Goal: Task Accomplishment & Management: Manage account settings

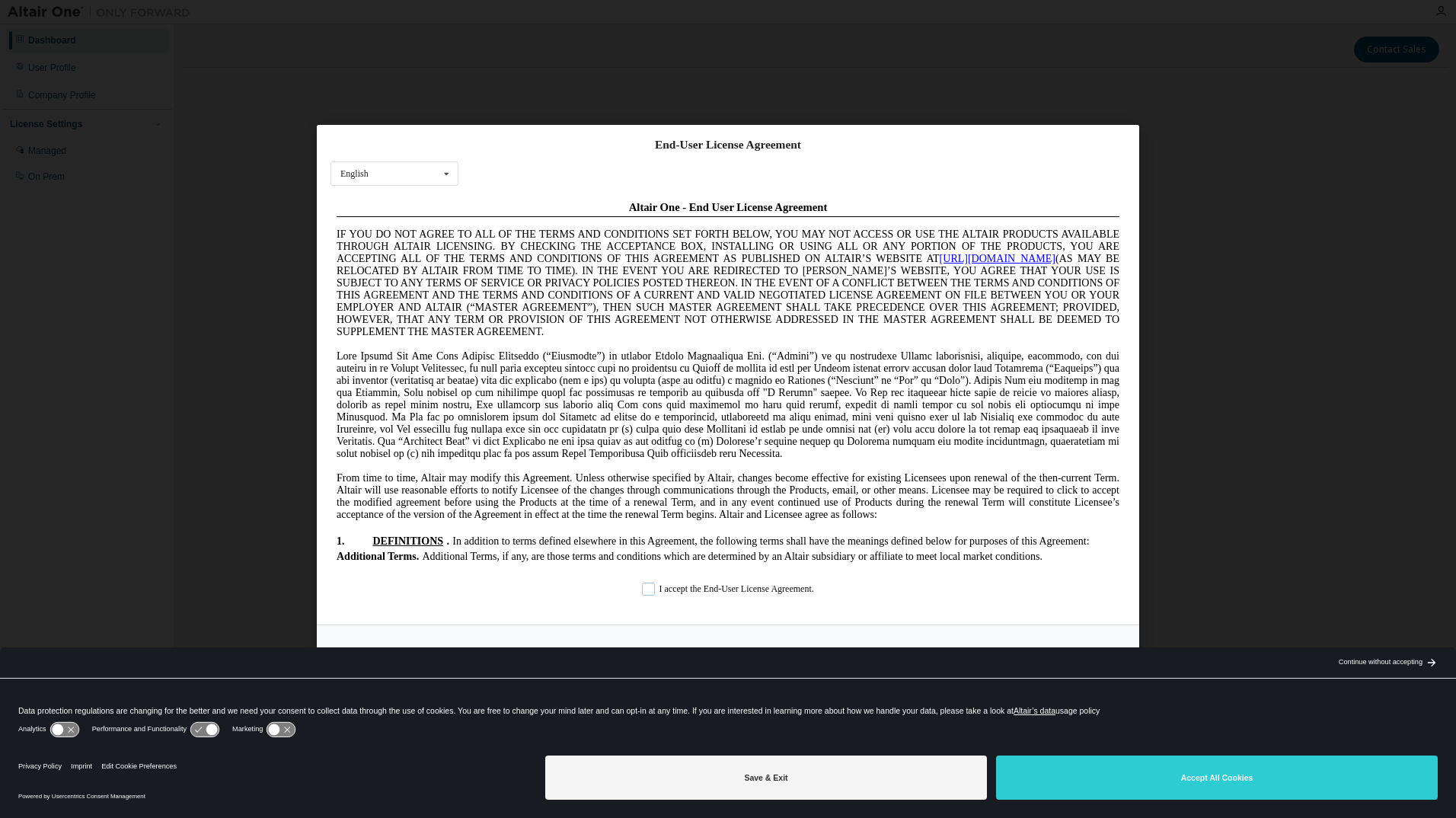
click at [655, 590] on label "I accept the End-User License Agreement." at bounding box center [728, 588] width 172 height 13
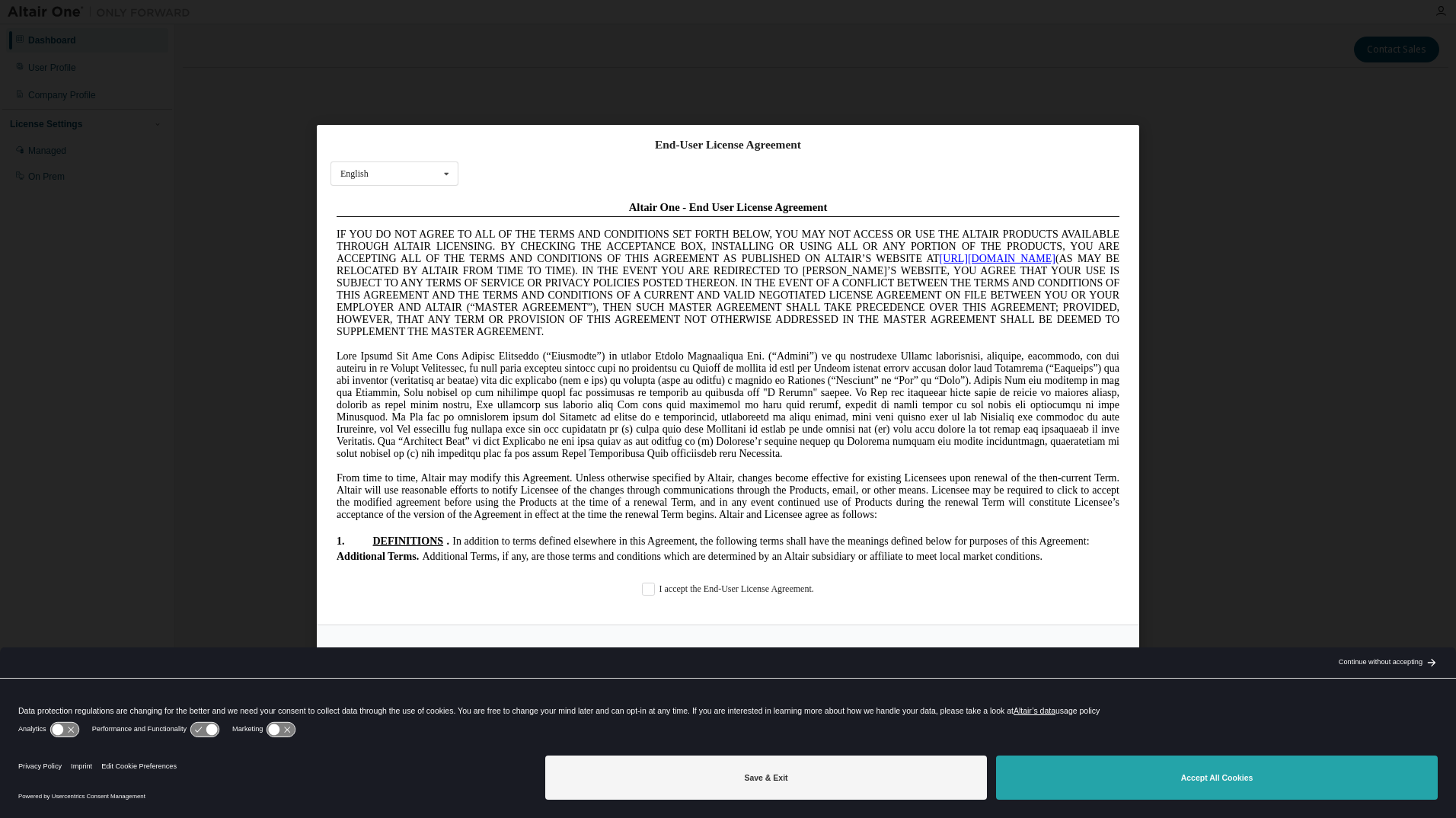
click at [1234, 781] on button "Accept All Cookies" at bounding box center [1216, 777] width 442 height 44
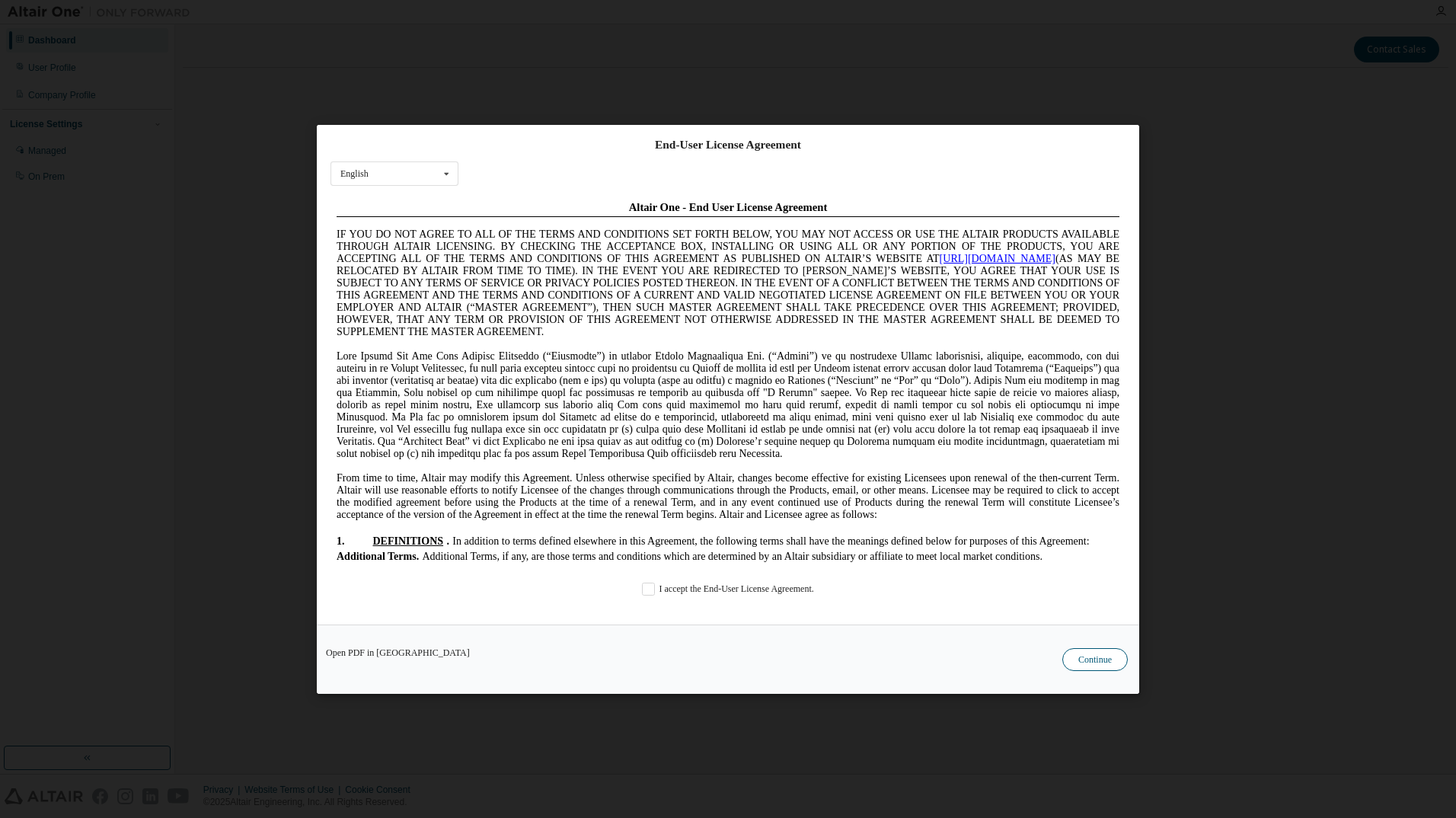
click at [1081, 671] on div "Open PDF in New Tab Continue" at bounding box center [728, 658] width 822 height 69
click at [1092, 656] on button "Continue" at bounding box center [1094, 658] width 65 height 23
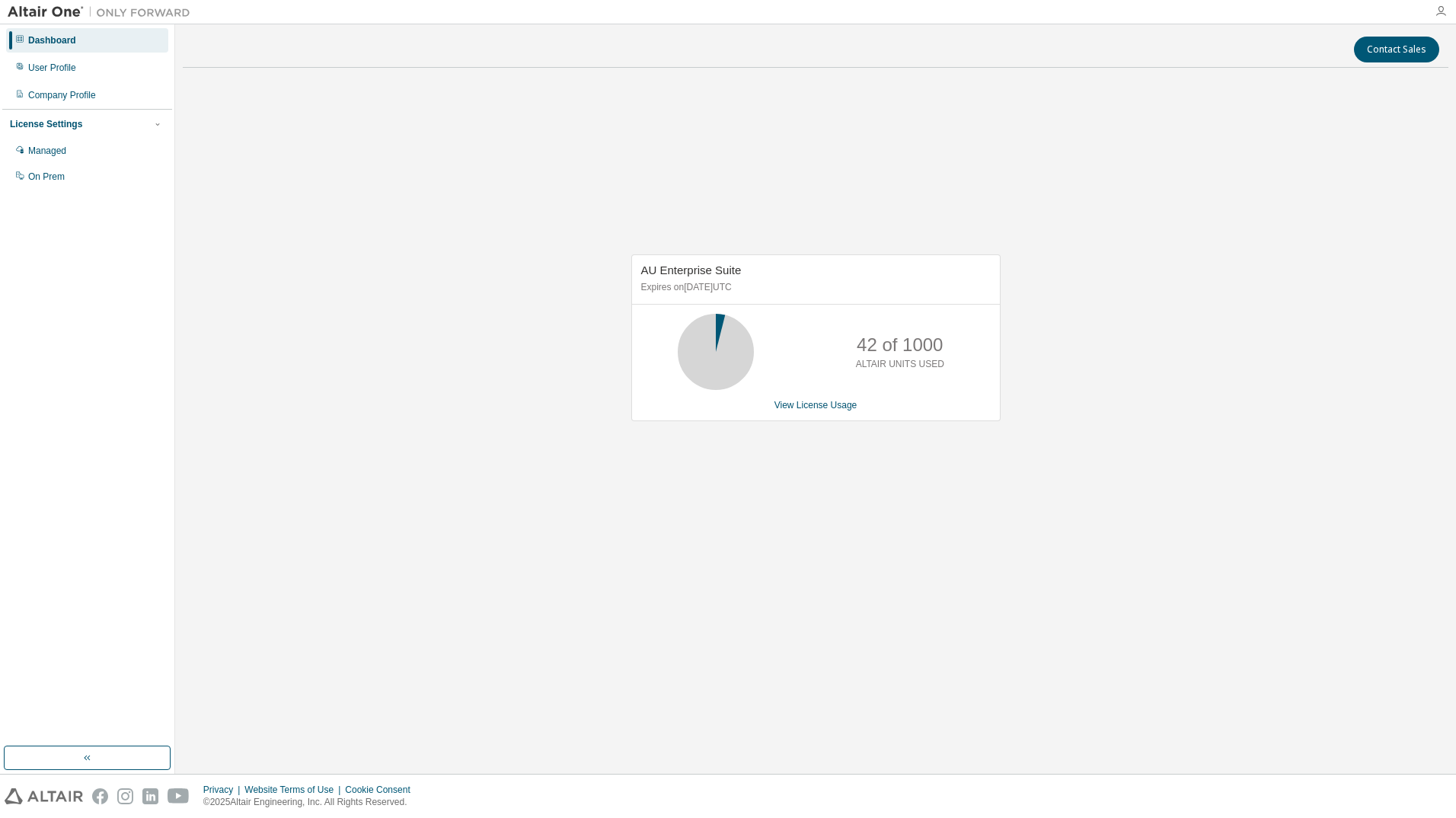
click at [1441, 15] on icon "button" at bounding box center [1440, 11] width 12 height 12
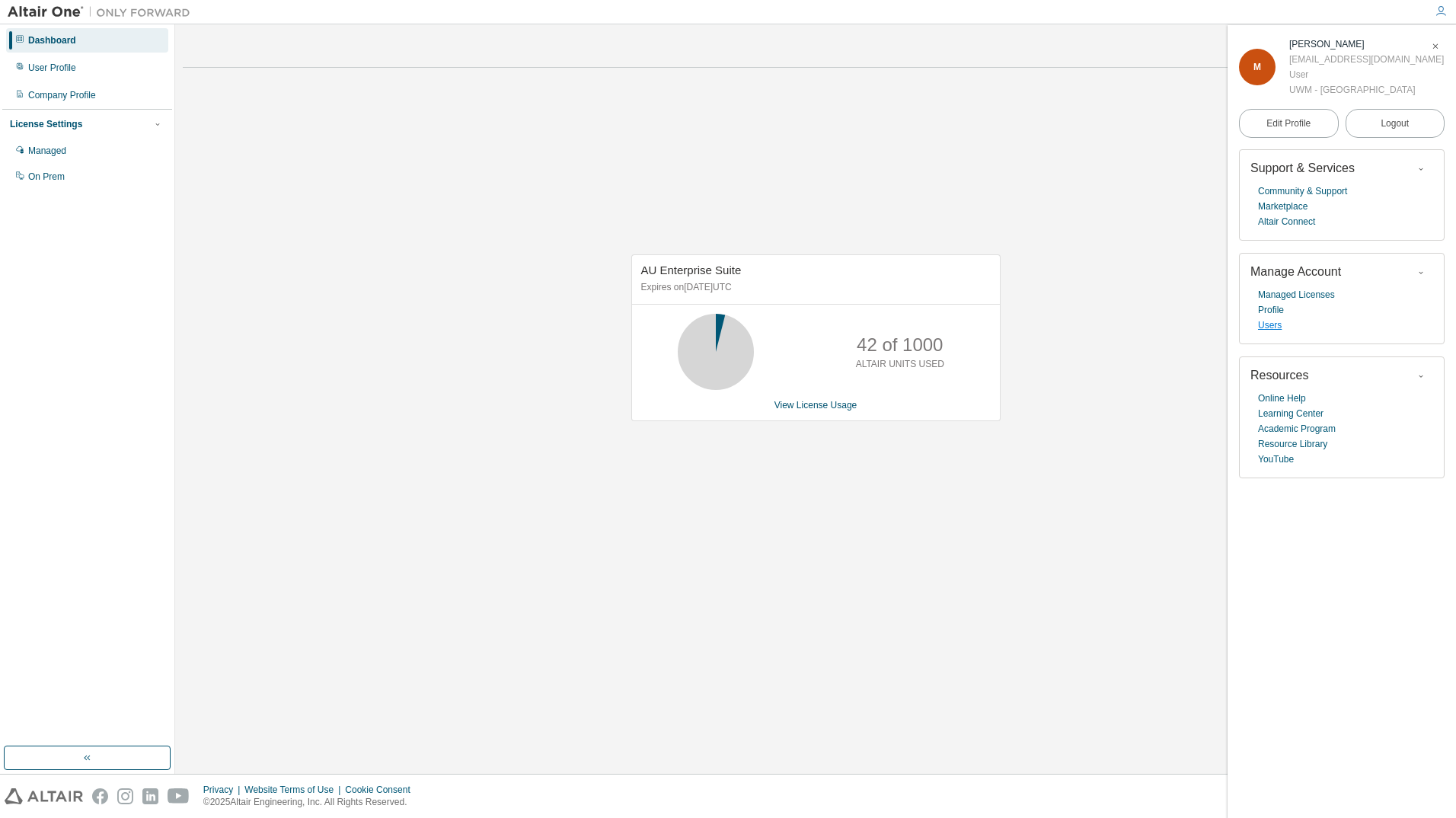
click at [1274, 328] on link "Users" at bounding box center [1269, 325] width 23 height 15
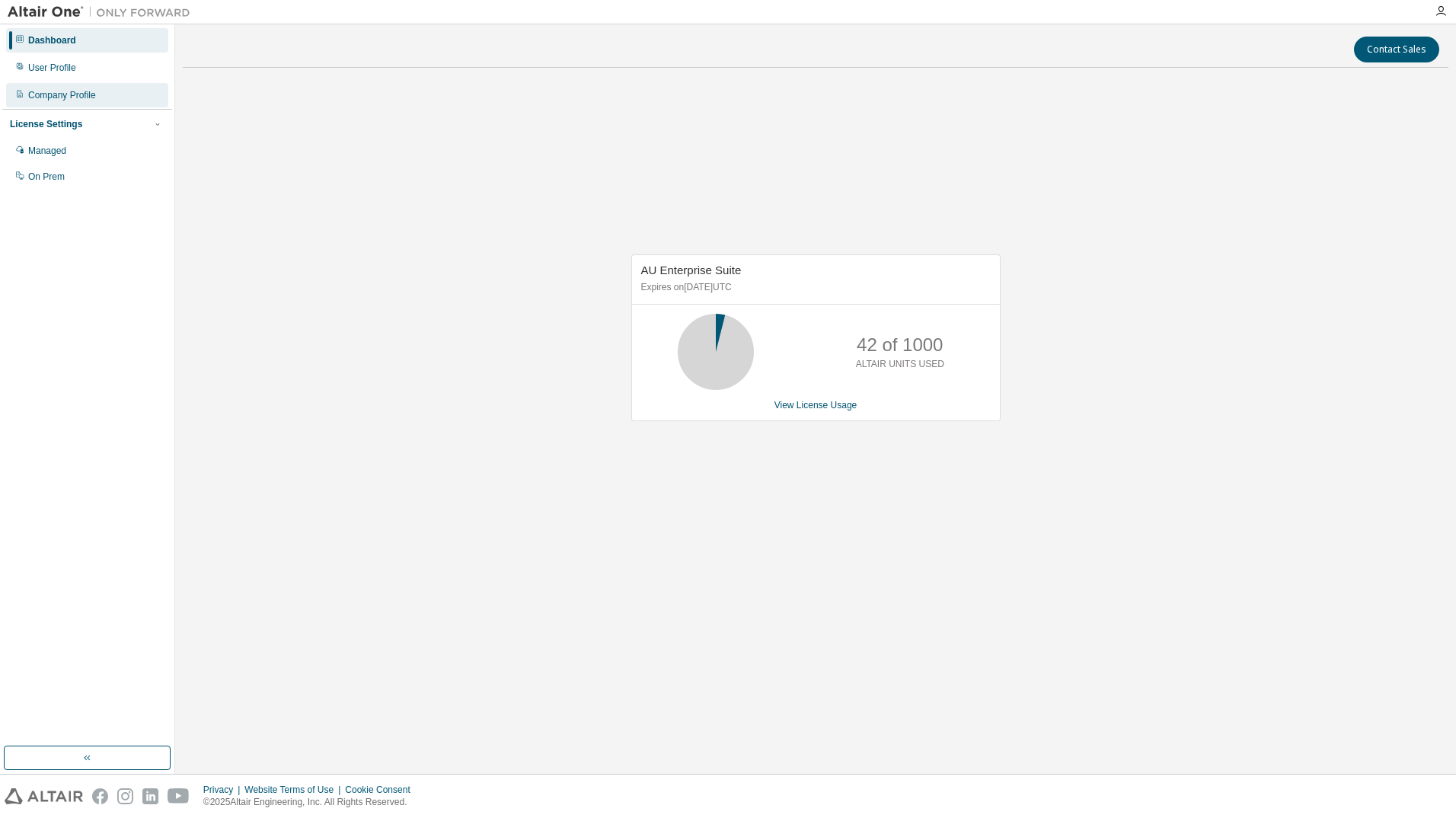
click at [52, 103] on div "Company Profile" at bounding box center [87, 95] width 162 height 24
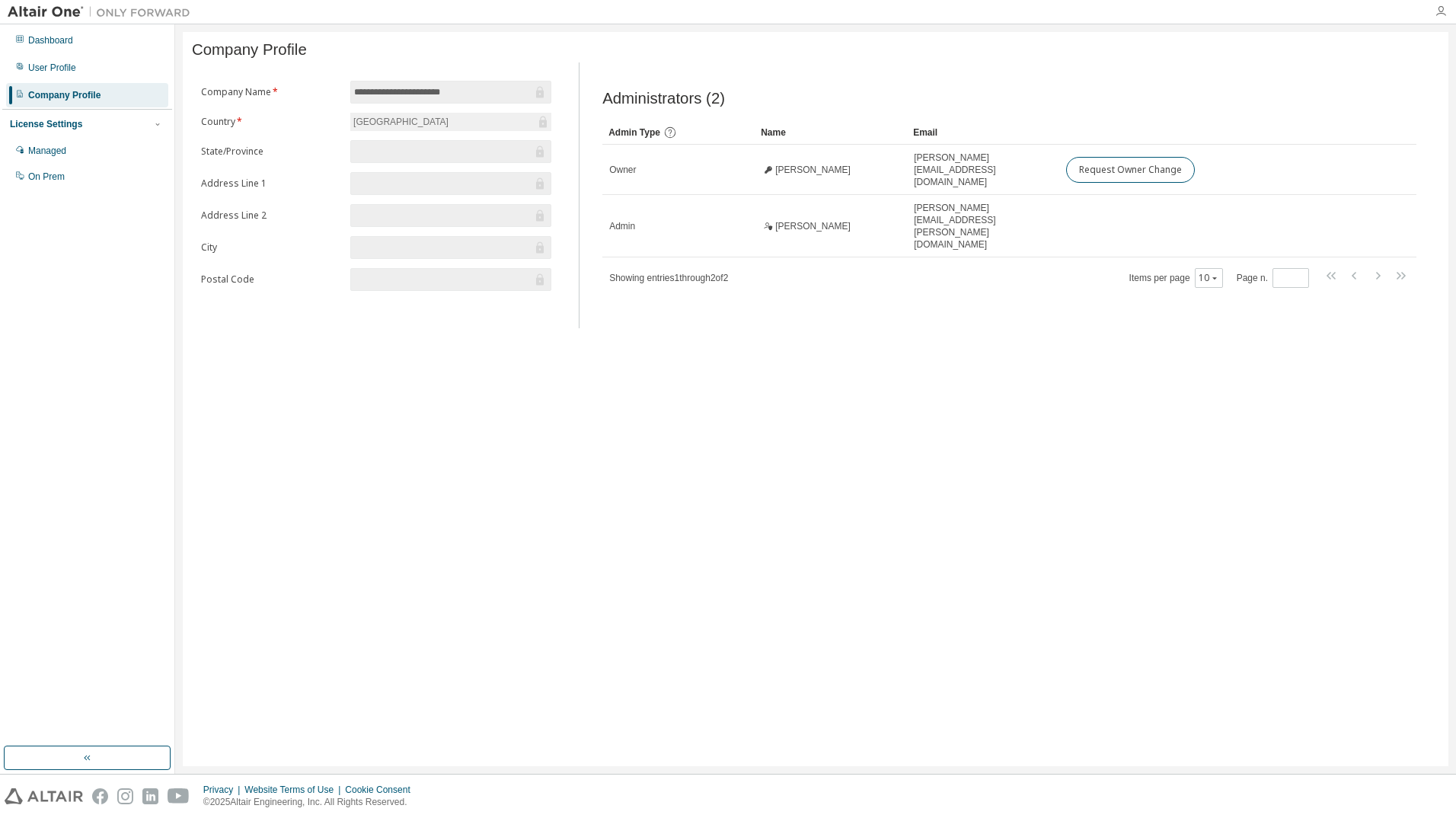
click at [1441, 12] on icon "button" at bounding box center [1440, 11] width 12 height 12
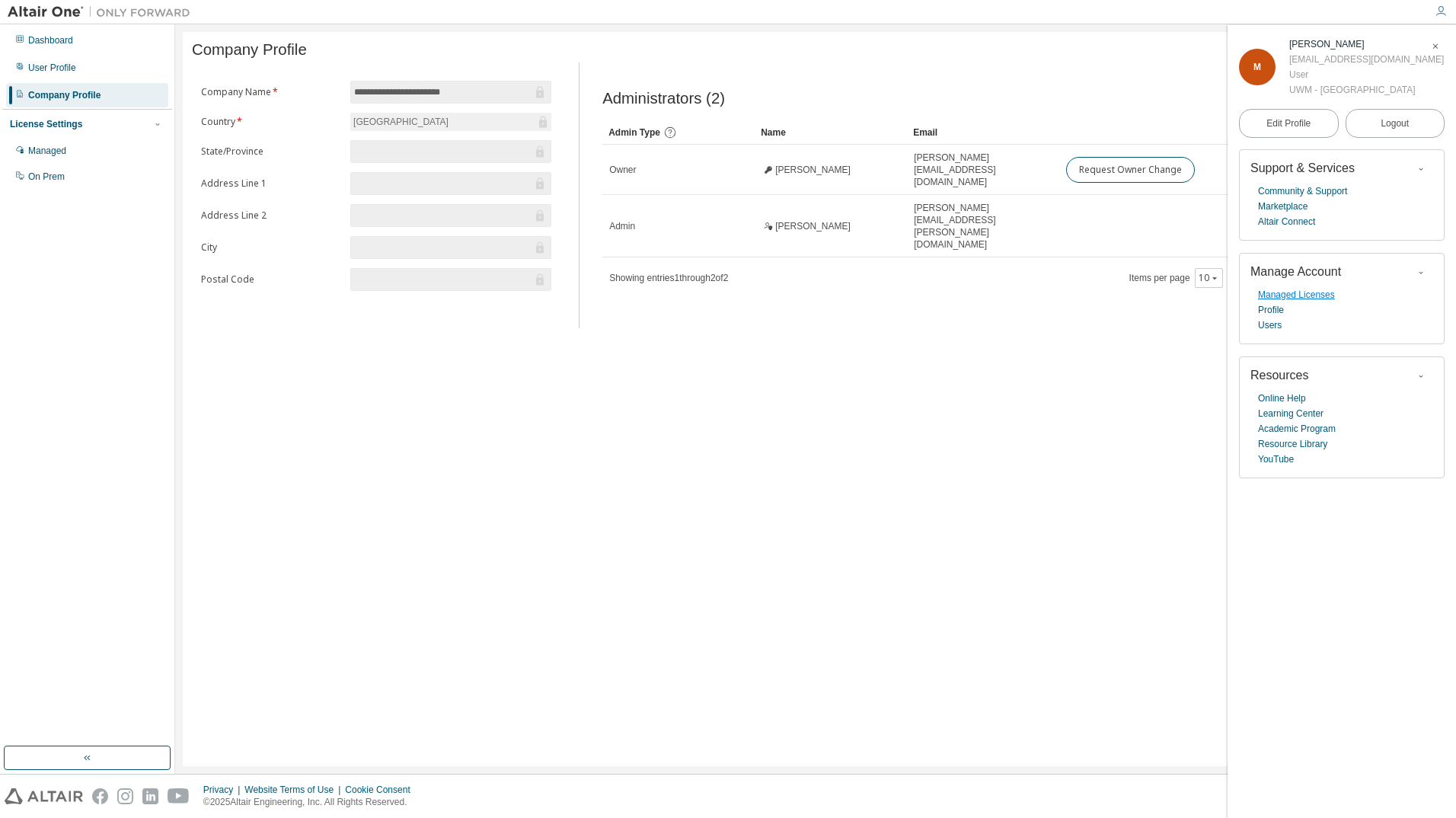
click at [1284, 296] on link "Managed Licenses" at bounding box center [1295, 294] width 77 height 15
